Goal: Find contact information: Find contact information

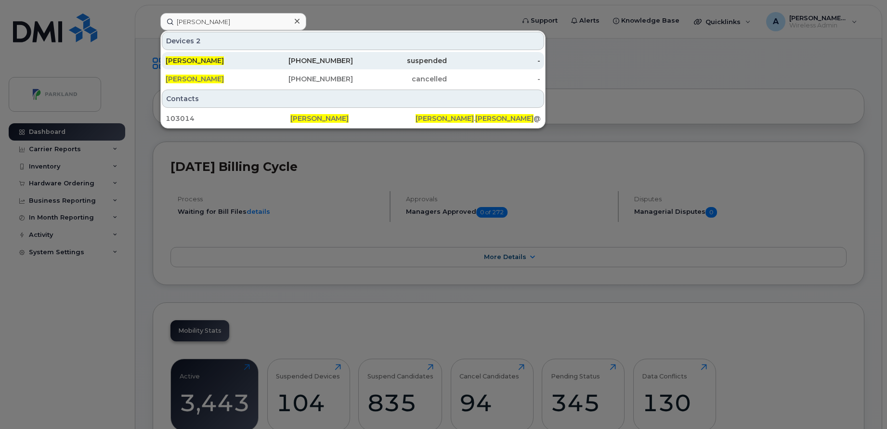
type input "[PERSON_NAME]"
click at [311, 52] on div "905-758-6003" at bounding box center [306, 60] width 94 height 17
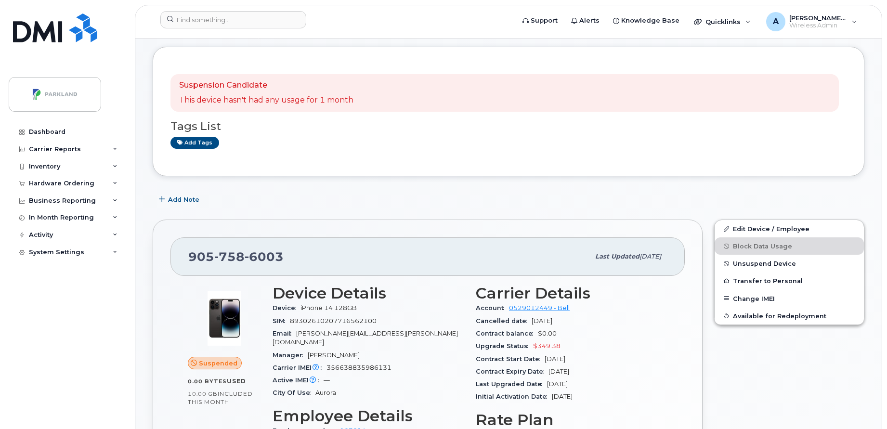
scroll to position [126, 0]
drag, startPoint x: 189, startPoint y: 259, endPoint x: 290, endPoint y: 254, distance: 101.2
click at [290, 254] on div "[PHONE_NUMBER]" at bounding box center [388, 256] width 401 height 20
copy span "[PHONE_NUMBER]"
